Goal: Task Accomplishment & Management: Manage account settings

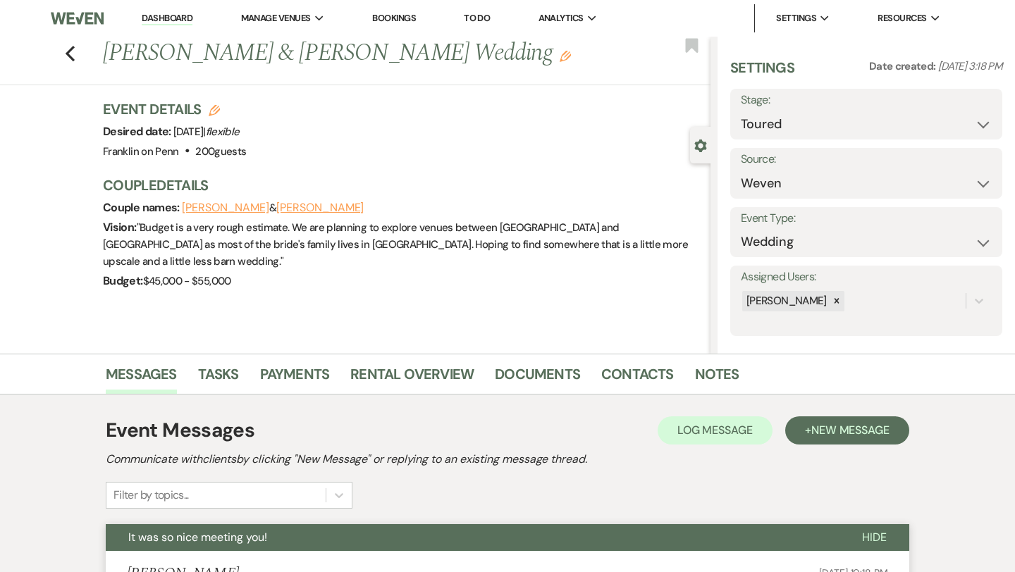
select select "5"
select select "1"
click at [72, 53] on icon "Previous" at bounding box center [70, 53] width 11 height 17
select select "4"
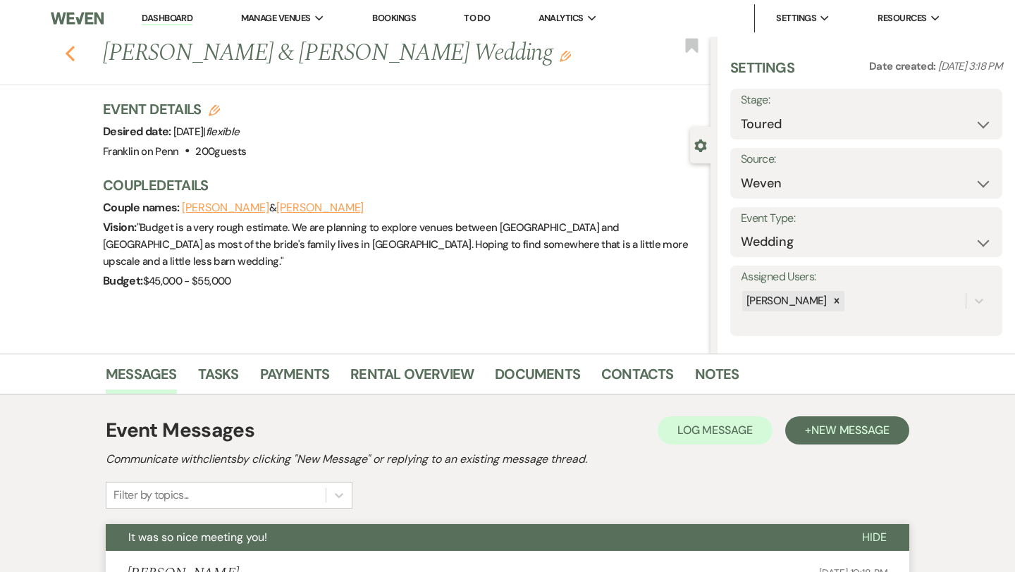
select select "4"
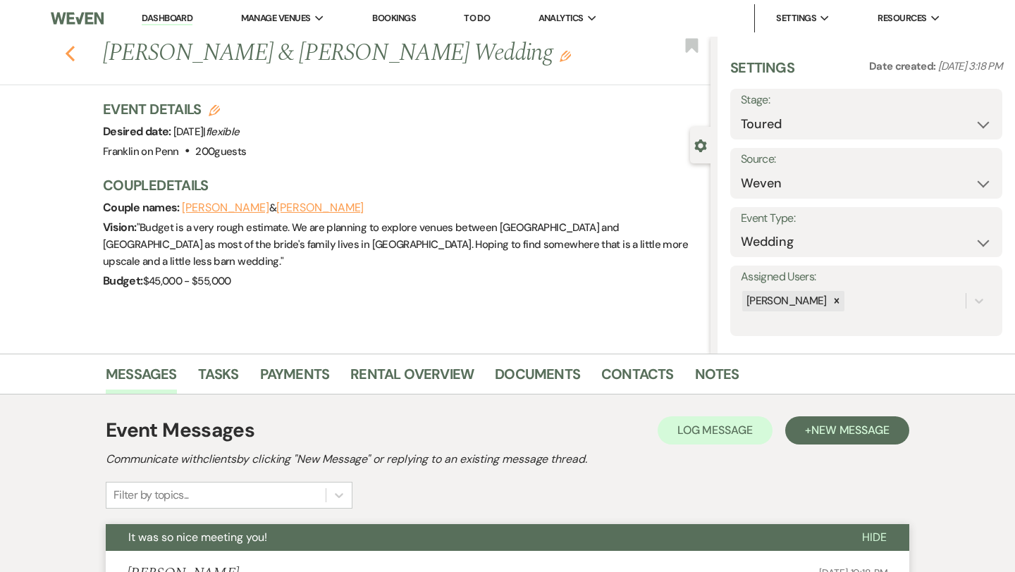
select select "4"
select select "5"
select select "4"
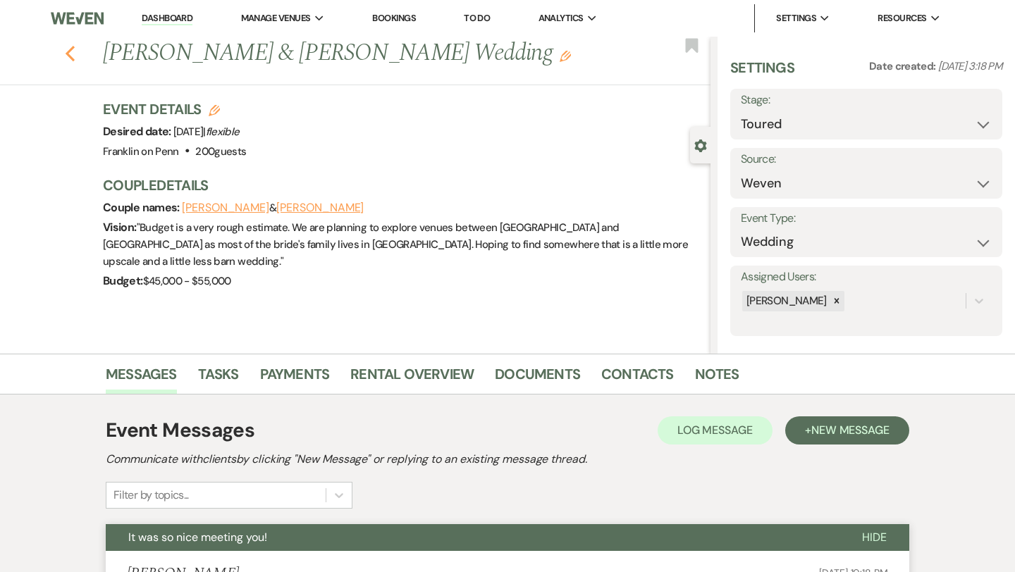
select select "4"
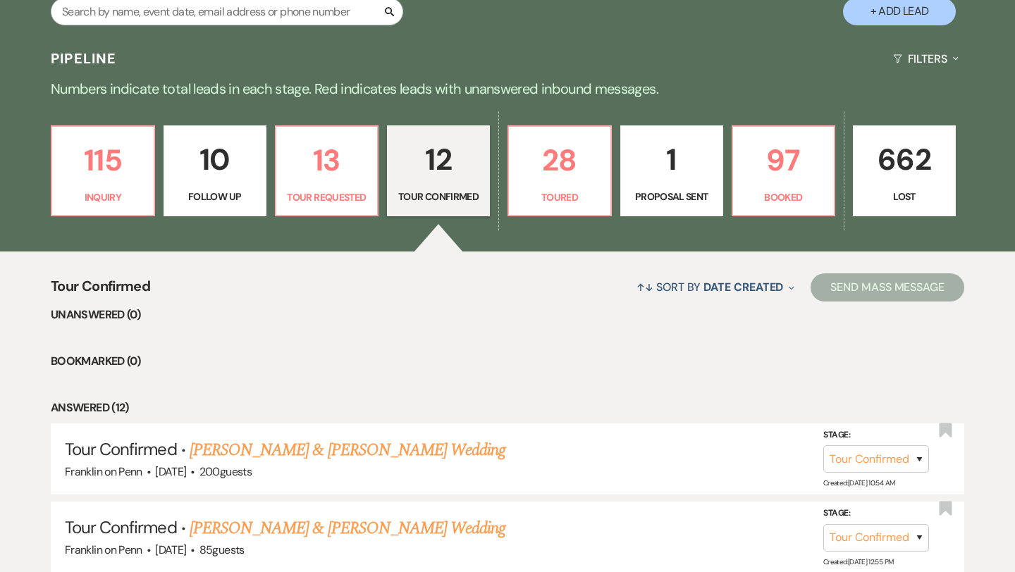
scroll to position [304, 0]
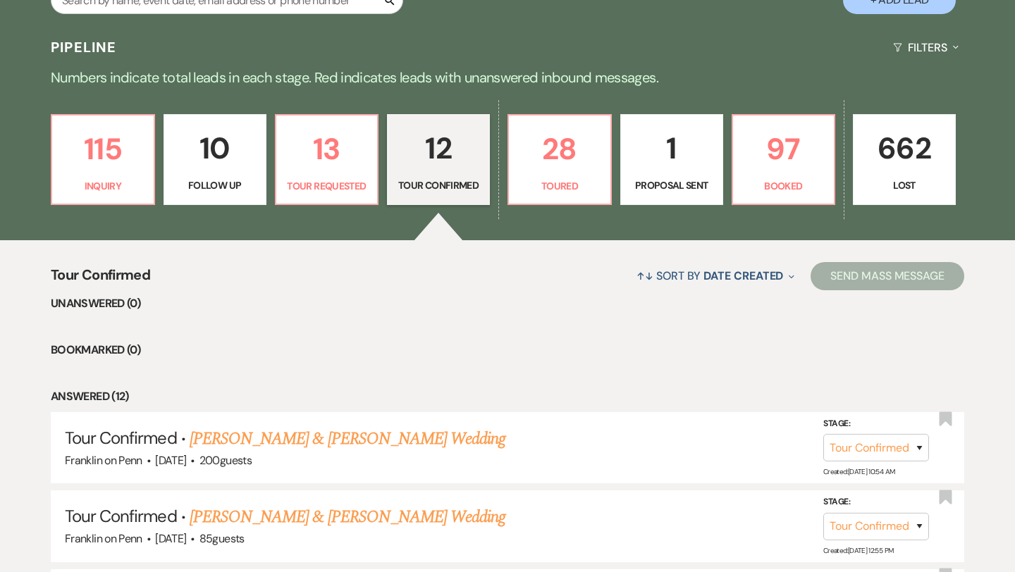
click at [440, 156] on p "12" at bounding box center [438, 148] width 85 height 47
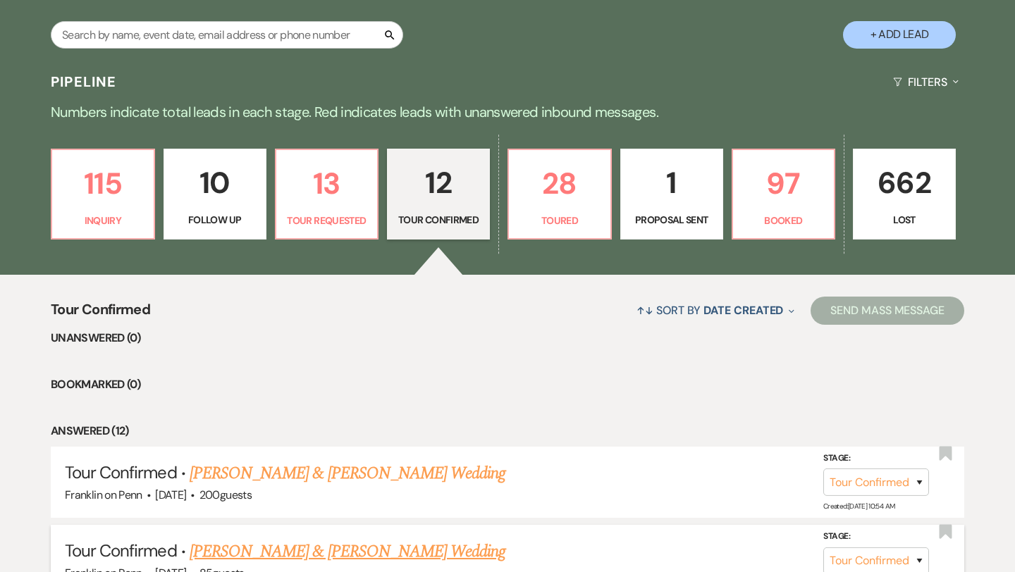
scroll to position [0, 0]
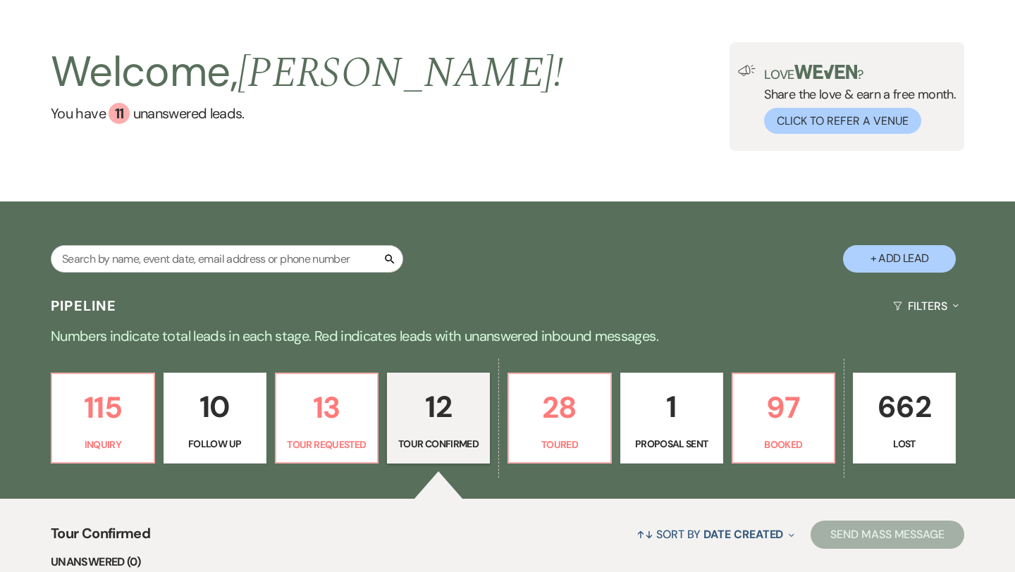
click at [449, 405] on p "12" at bounding box center [438, 406] width 85 height 47
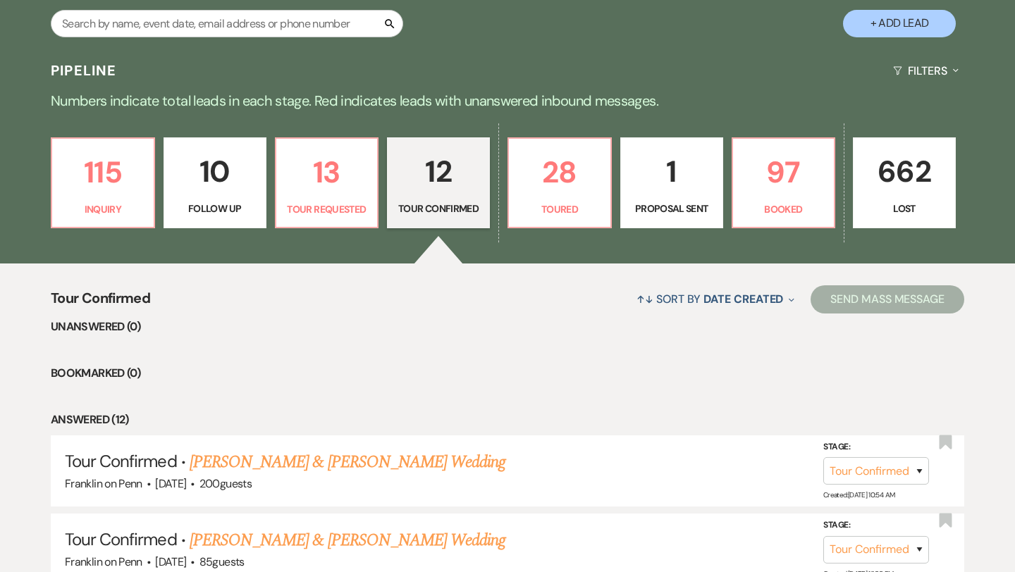
scroll to position [265, 0]
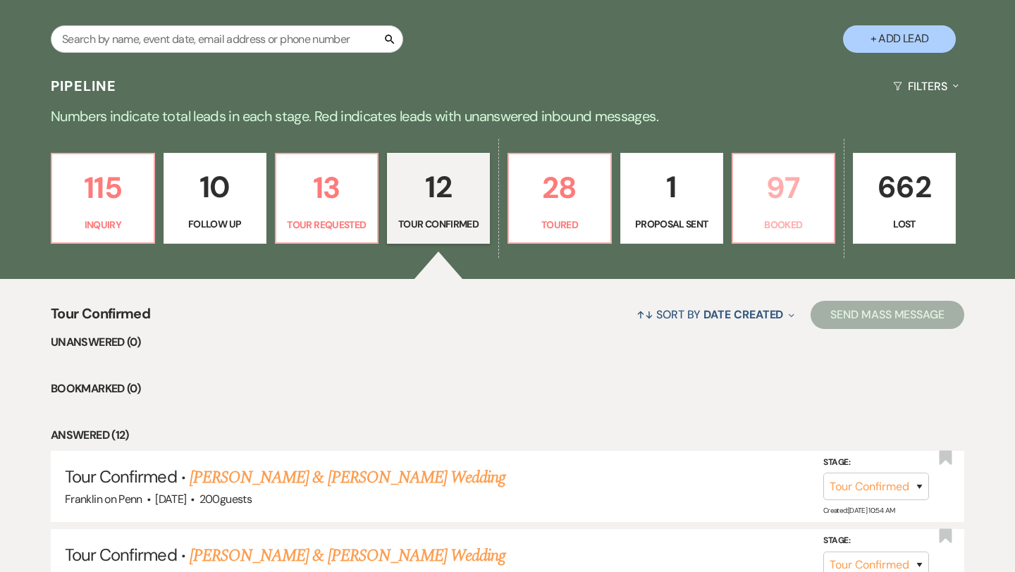
click at [788, 191] on p "97" at bounding box center [783, 187] width 85 height 47
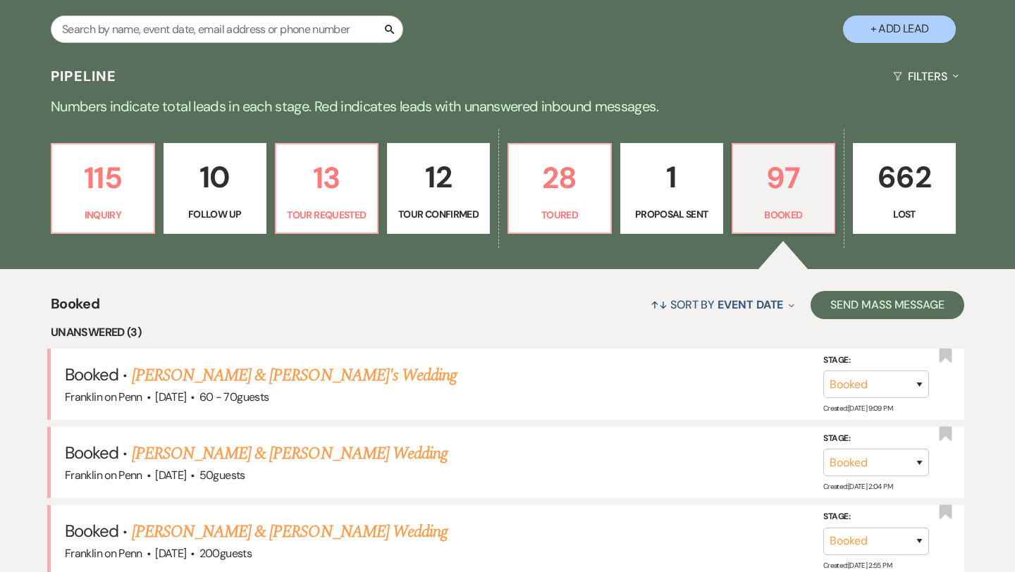
scroll to position [262, 0]
